Goal: Information Seeking & Learning: Find specific fact

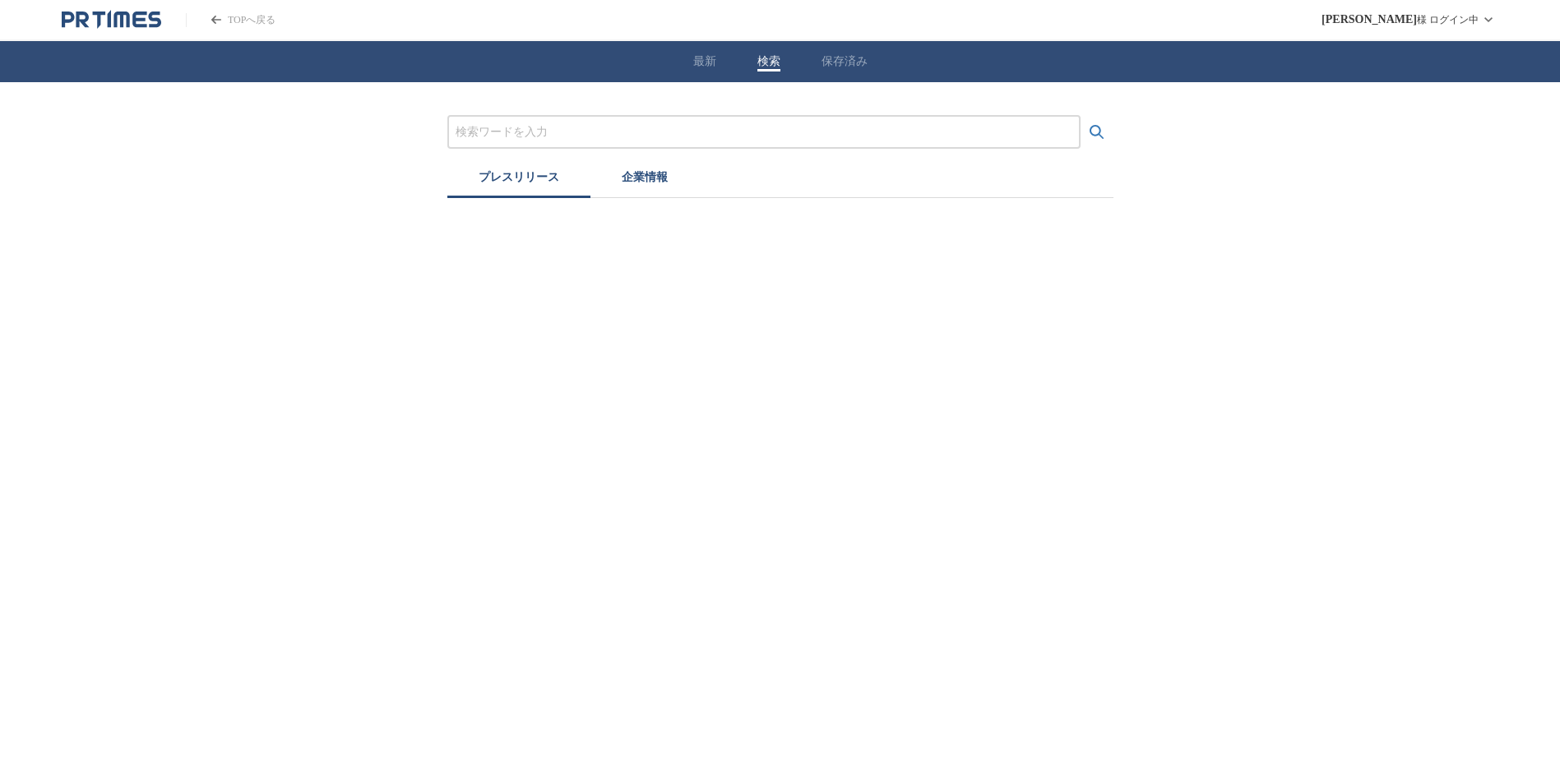
click at [776, 58] on button "検索" at bounding box center [769, 61] width 23 height 15
click at [743, 126] on input "プレスリリースおよび企業を検索する" at bounding box center [769, 132] width 616 height 18
click at [677, 135] on input "プレスリリースおよび企業を検索する" at bounding box center [769, 132] width 616 height 18
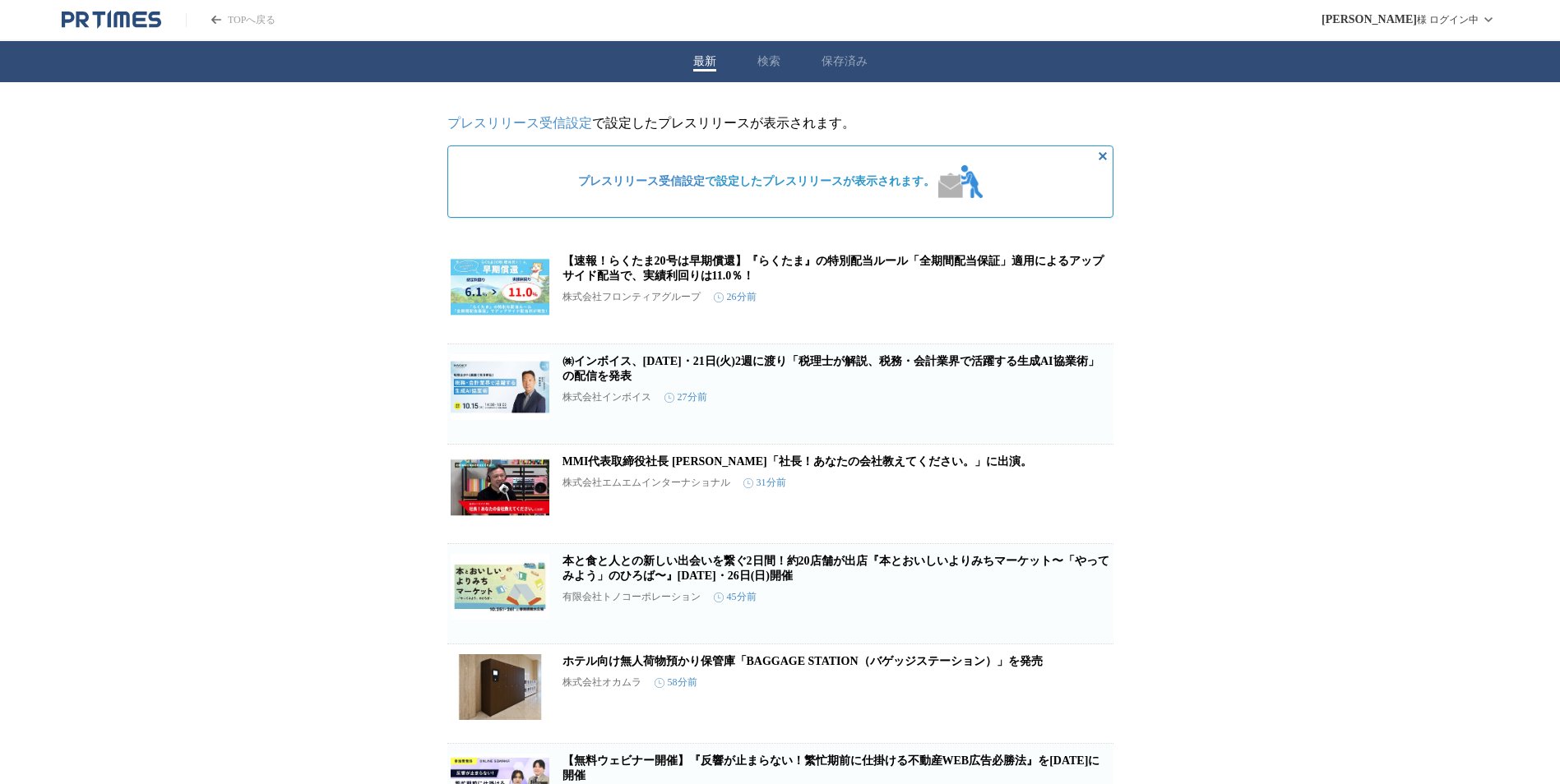
click at [715, 62] on button "最新" at bounding box center [705, 61] width 23 height 15
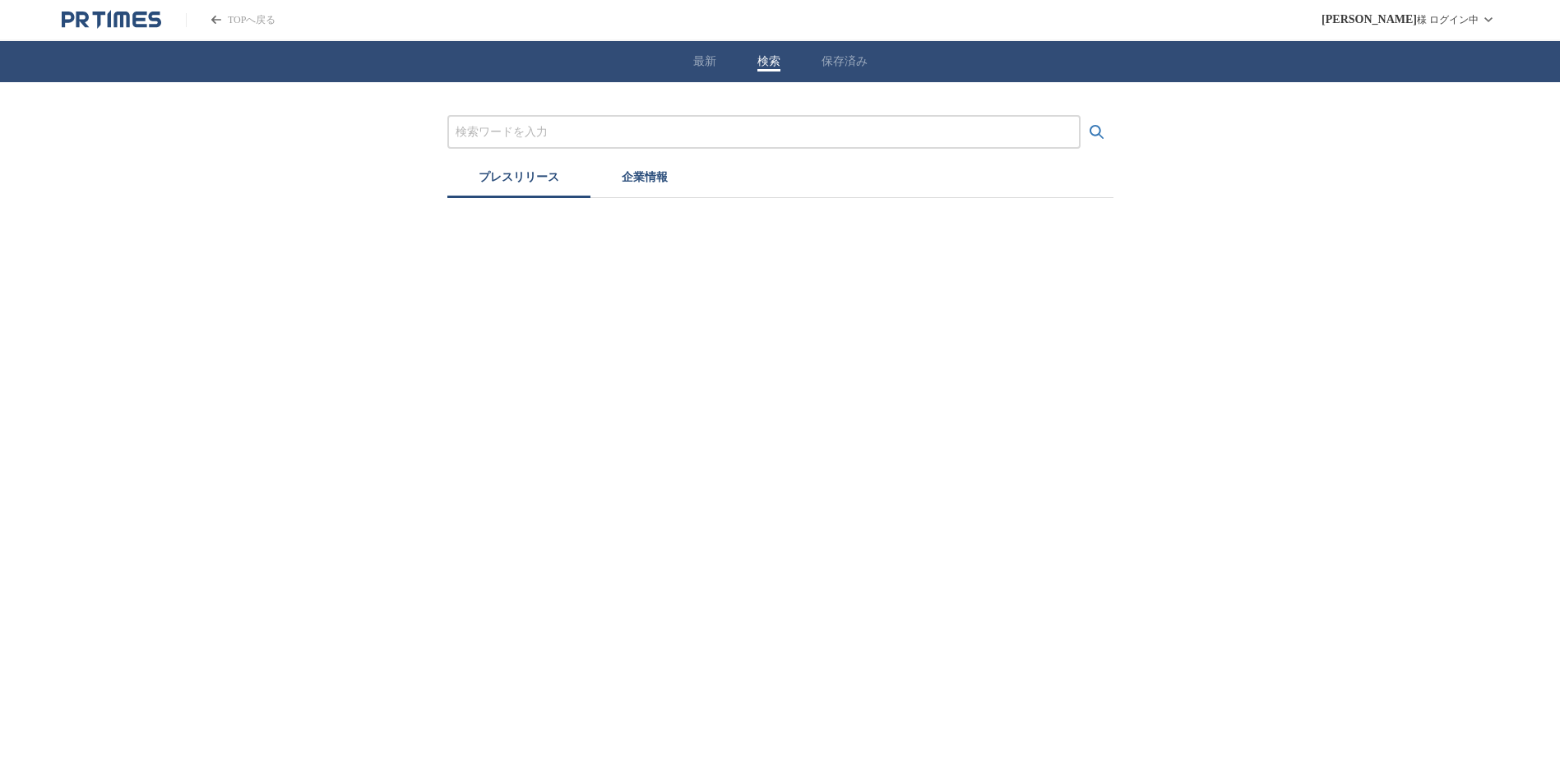
click at [760, 62] on div "最新 検索 保存済み" at bounding box center [780, 61] width 1560 height 41
click at [747, 133] on input "プレスリリースおよび企業を検索する" at bounding box center [769, 132] width 616 height 18
click at [1105, 131] on icon "検索する" at bounding box center [1103, 132] width 14 height 14
click at [682, 127] on input "プレスリリースおよび企業を検索する" at bounding box center [769, 132] width 616 height 18
type input "k"
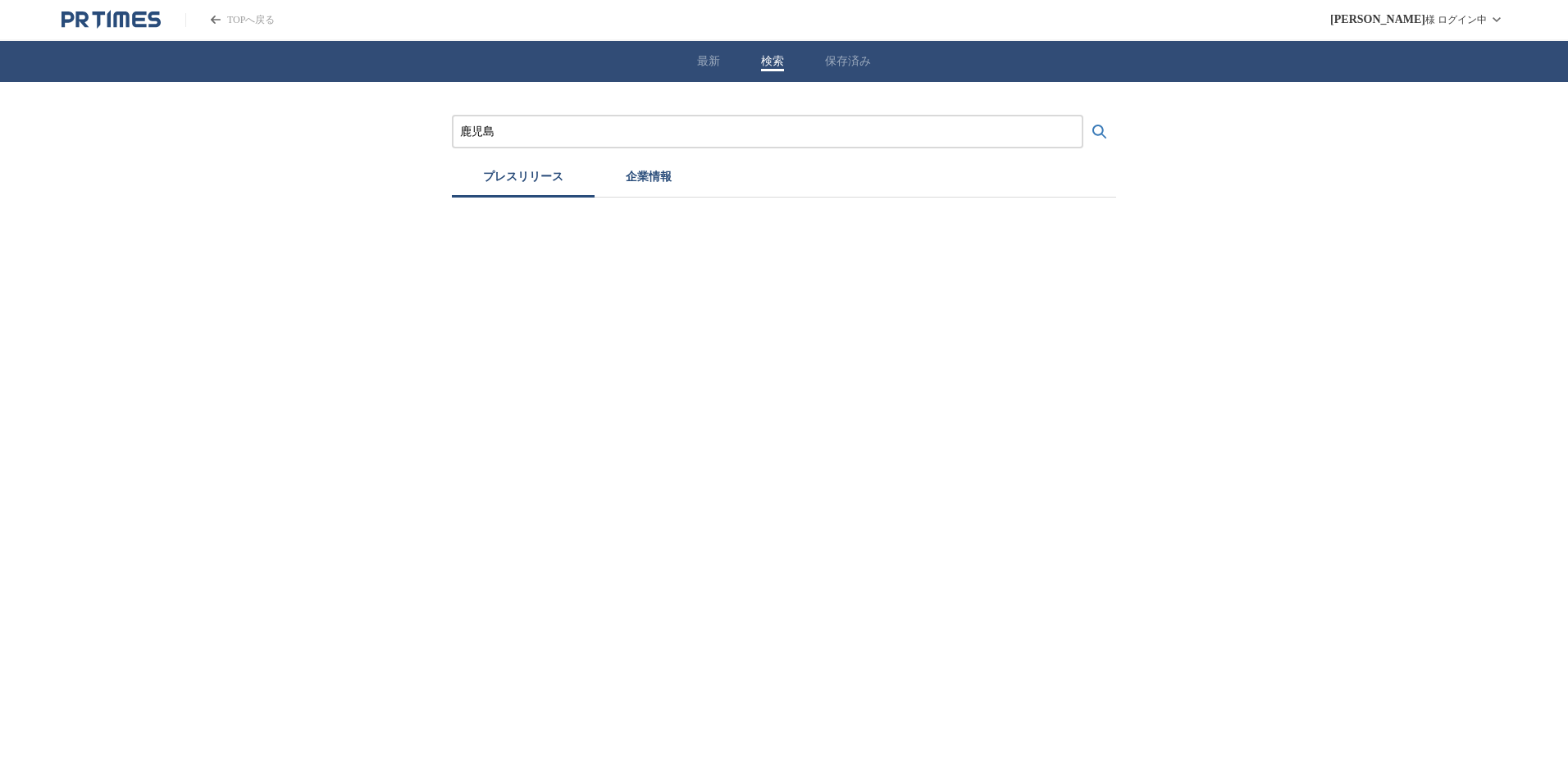
type input "鹿児島"
click at [1084, 115] on button "検索する" at bounding box center [1100, 131] width 33 height 33
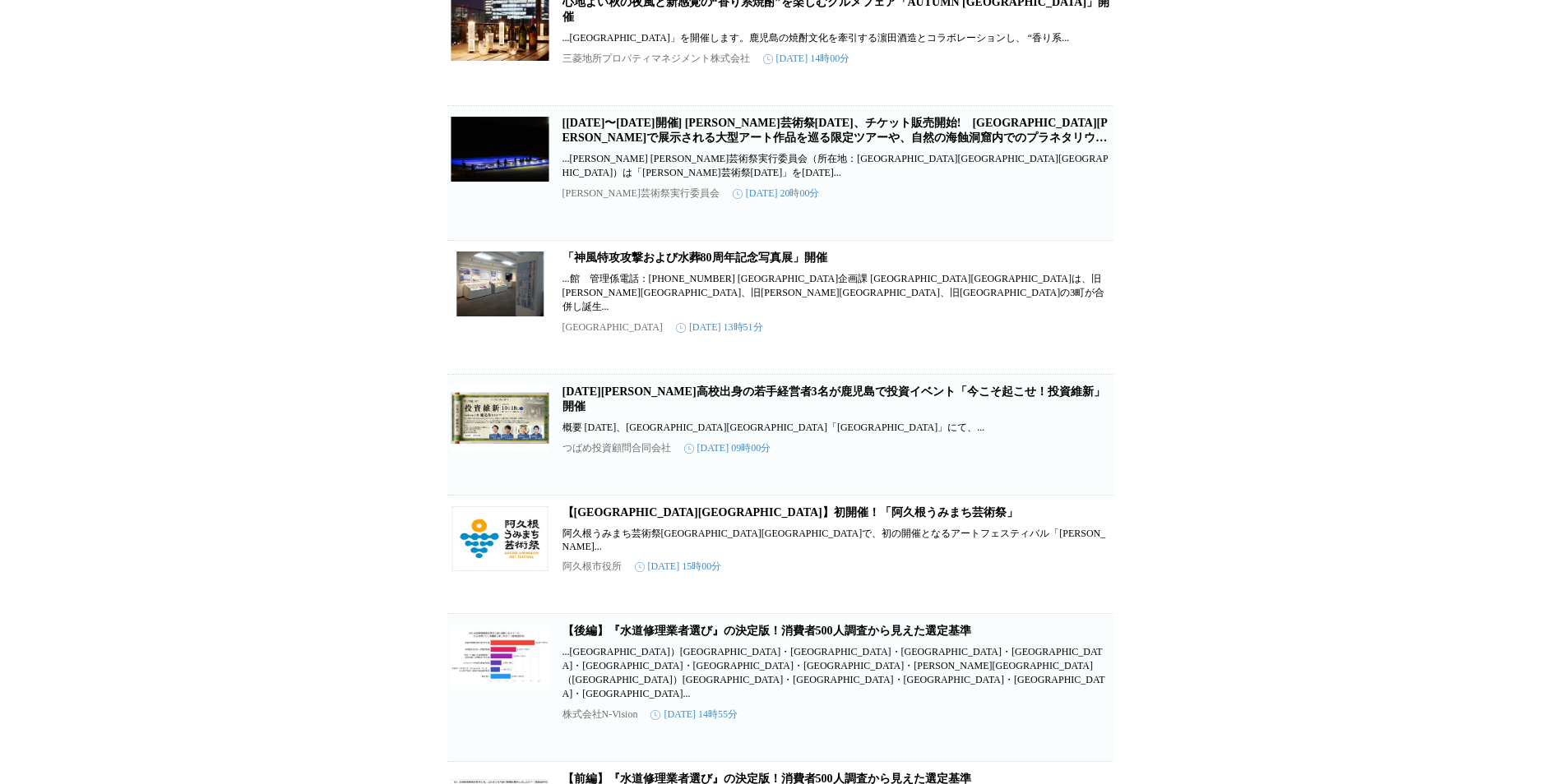
scroll to position [1069, 0]
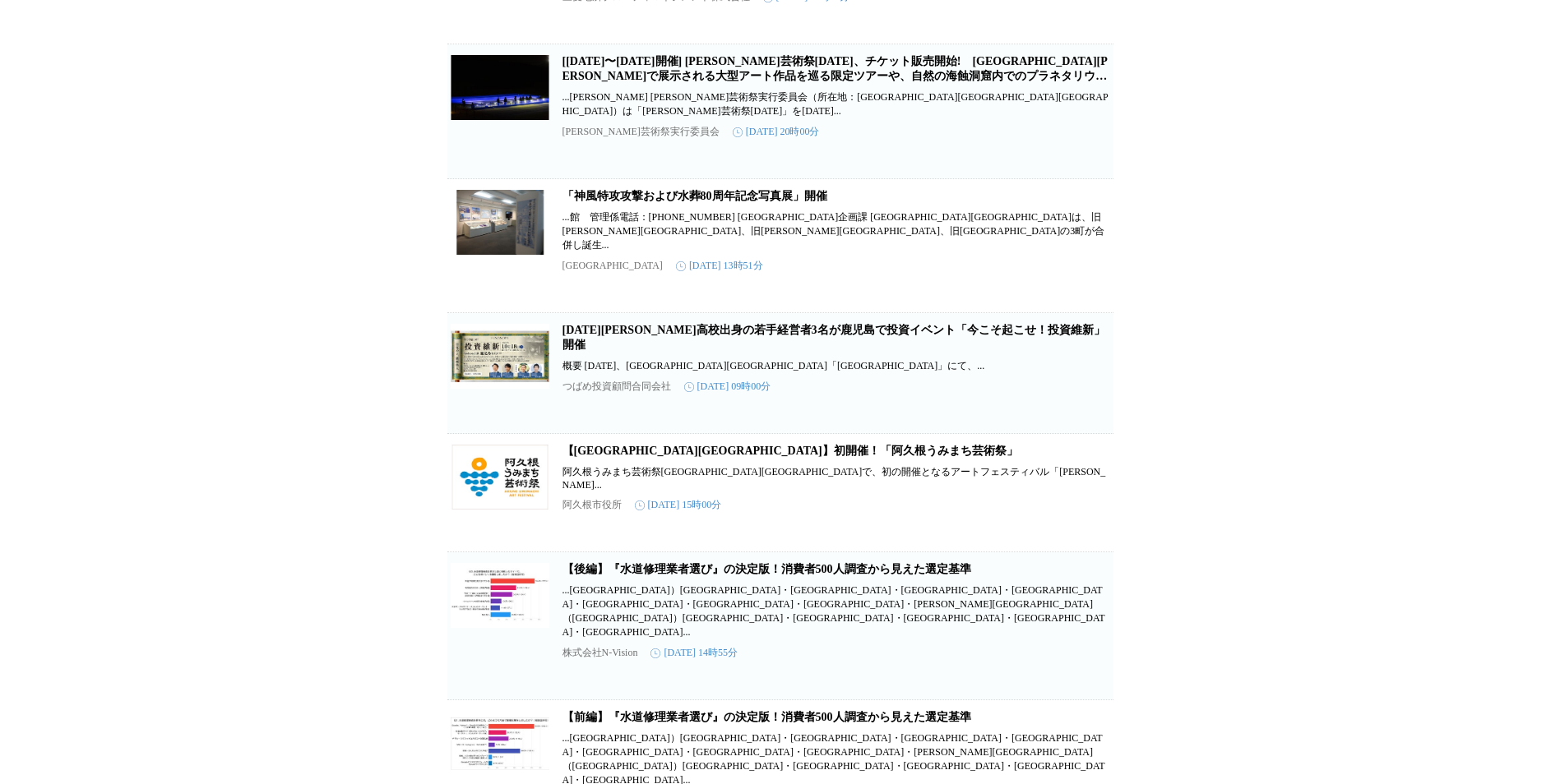
click at [895, 351] on link "[DATE][PERSON_NAME]高校出身の若手経営者3名が鹿児島で投資イベント「今こそ起こせ！投資維新」開催" at bounding box center [834, 337] width 543 height 27
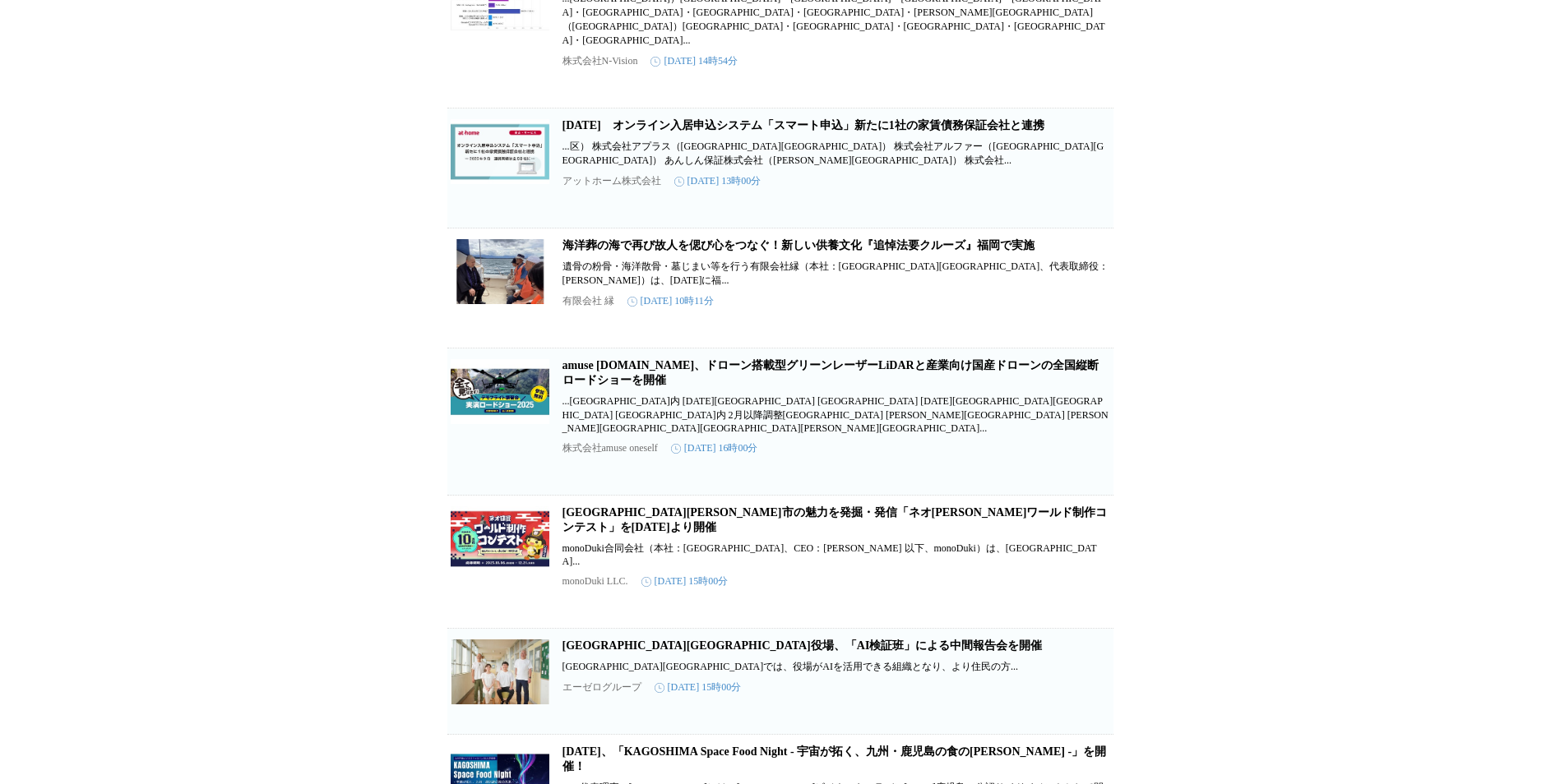
scroll to position [1891, 0]
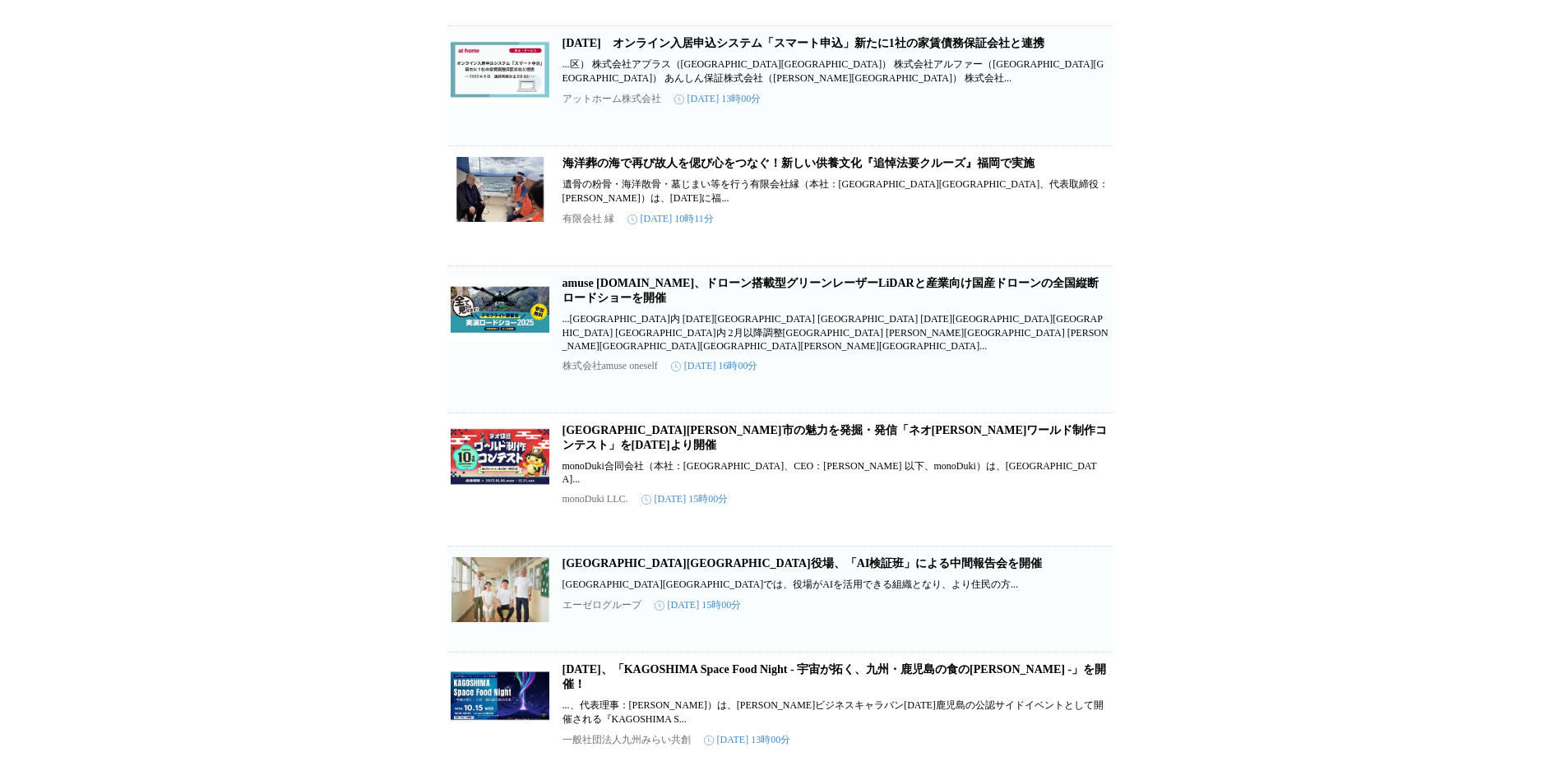
click at [685, 558] on link "[GEOGRAPHIC_DATA][GEOGRAPHIC_DATA]役場、「AI検証班」による中間報告会を開催" at bounding box center [802, 564] width 480 height 12
